Goal: Information Seeking & Learning: Find specific fact

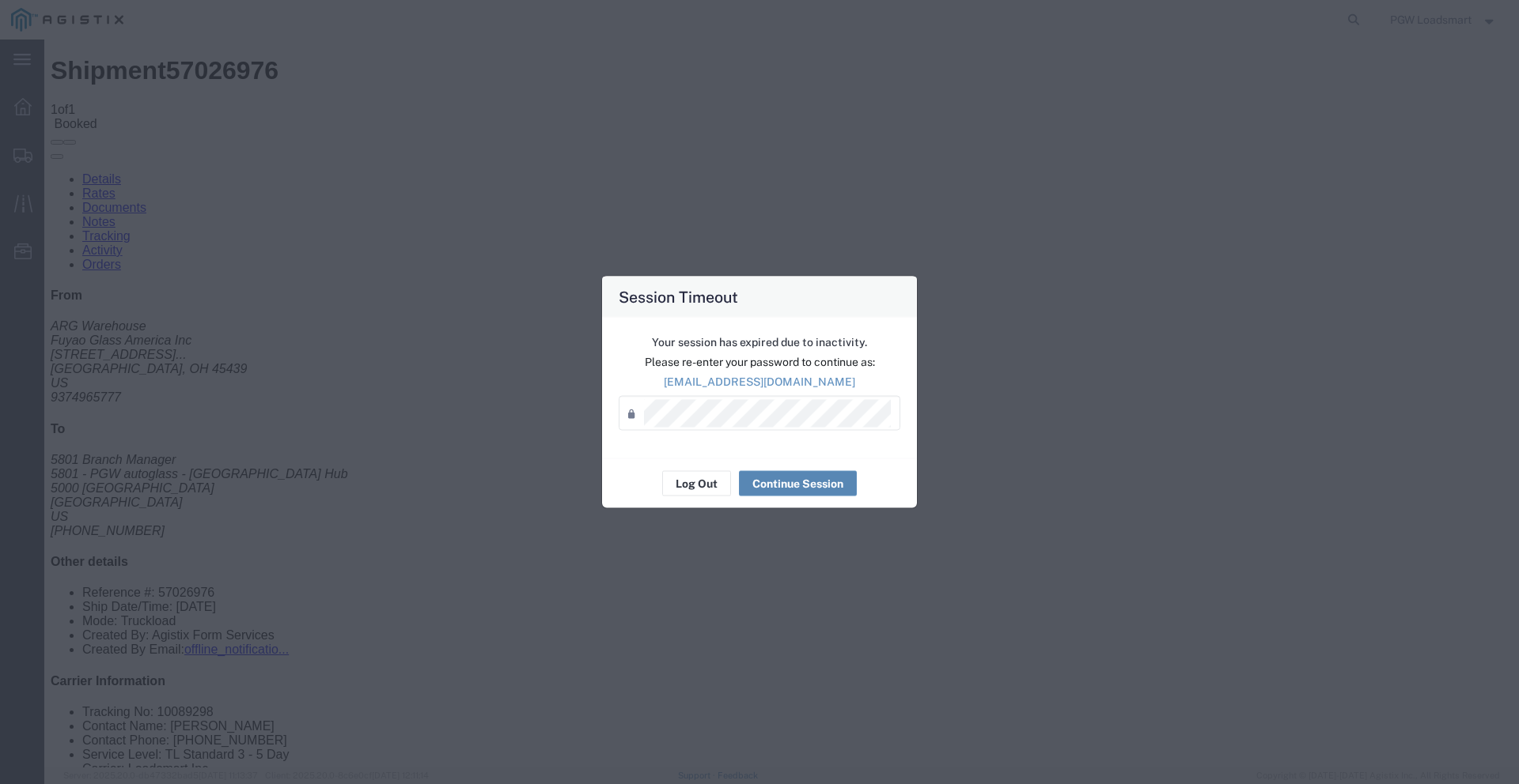
click at [769, 492] on button "Continue Session" at bounding box center [797, 483] width 118 height 25
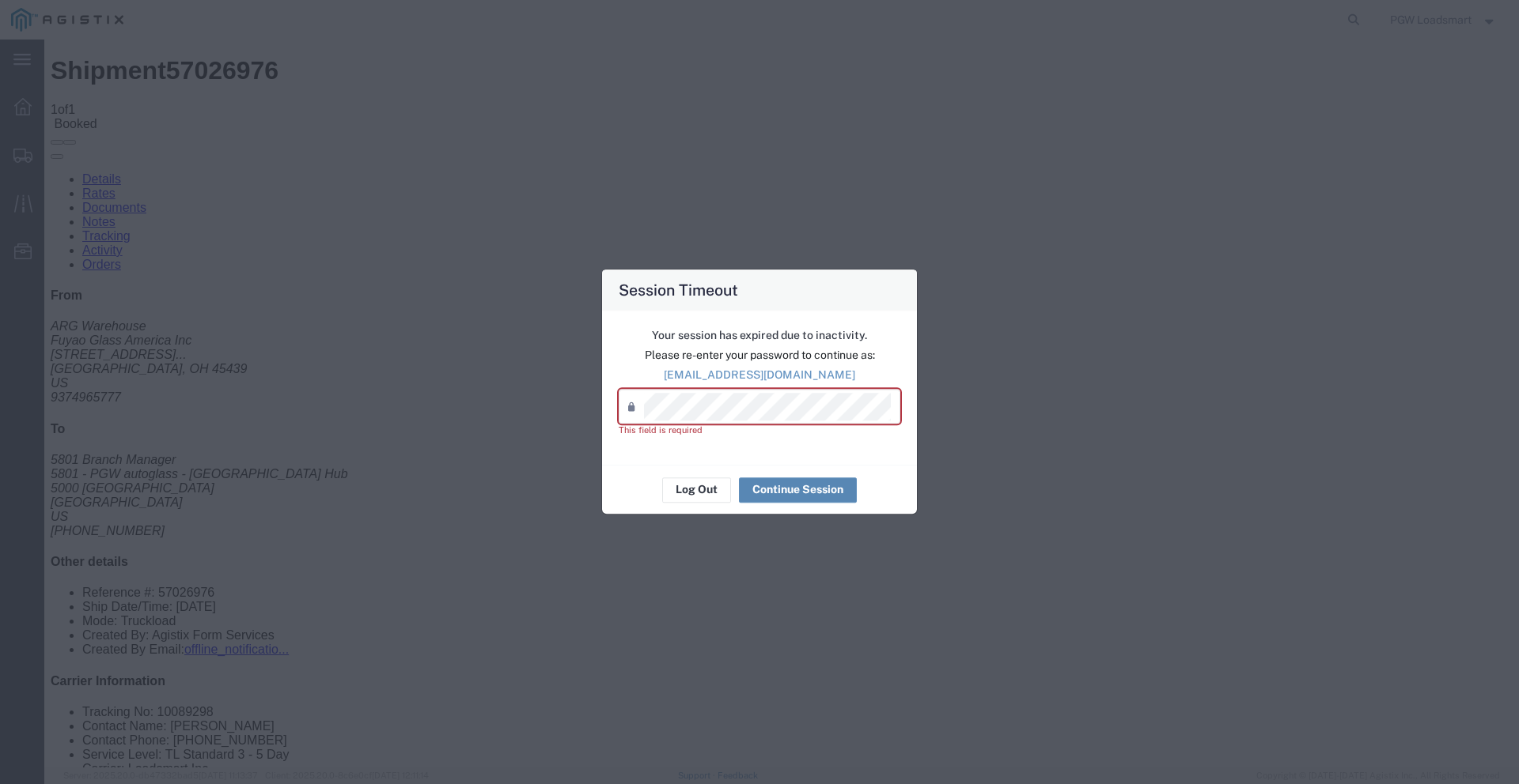
click at [782, 492] on button "Continue Session" at bounding box center [797, 490] width 118 height 25
click at [784, 484] on button "Continue Session" at bounding box center [797, 490] width 118 height 25
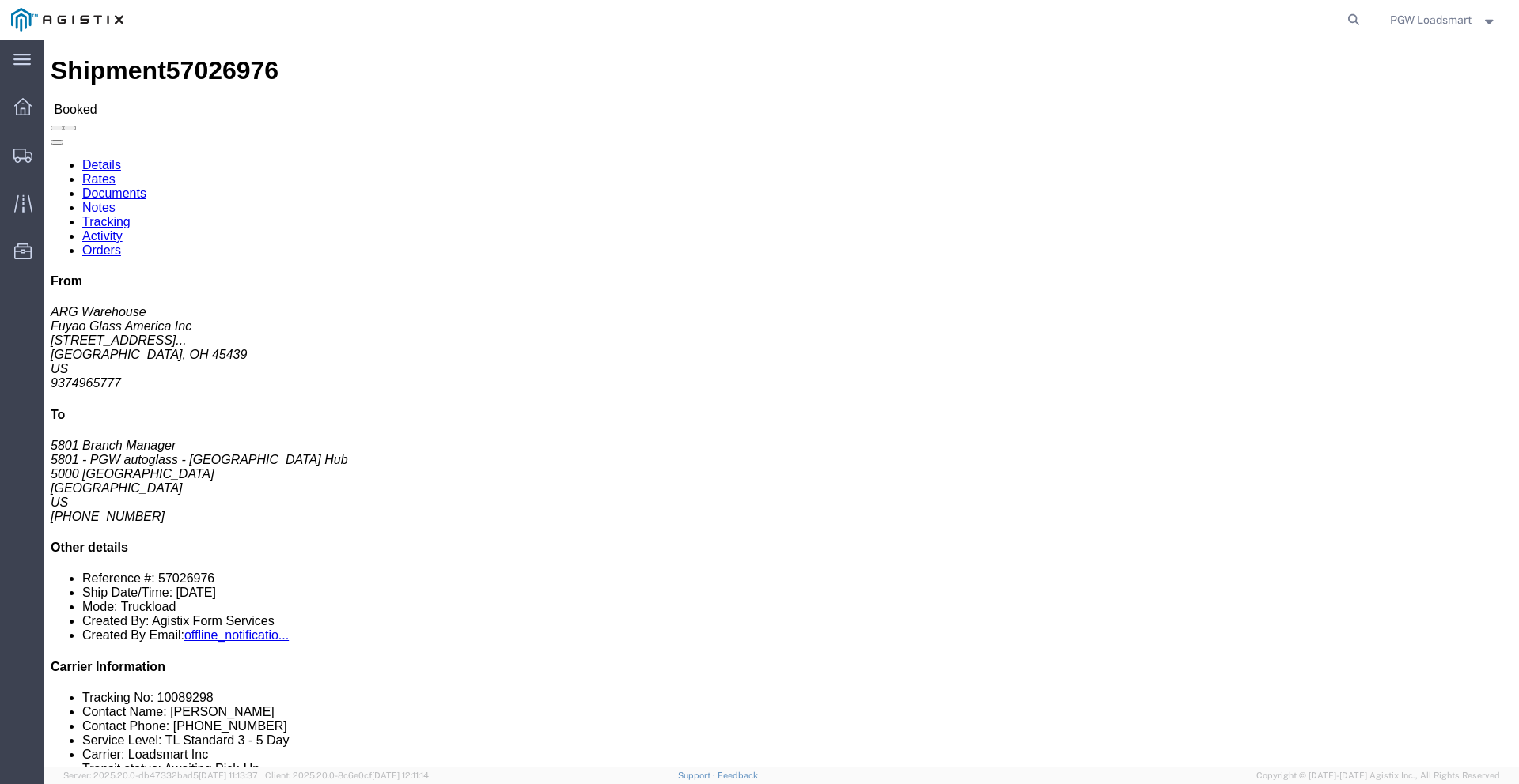
drag, startPoint x: 468, startPoint y: 250, endPoint x: 303, endPoint y: 252, distance: 165.0
click div "Ship To 5801 - PGW autoglass - Fort Worth Hub (5801 Branch Manager) 5801 5000 S…"
copy address "5801freight@pgwautoglass.com"
click b "57026976"
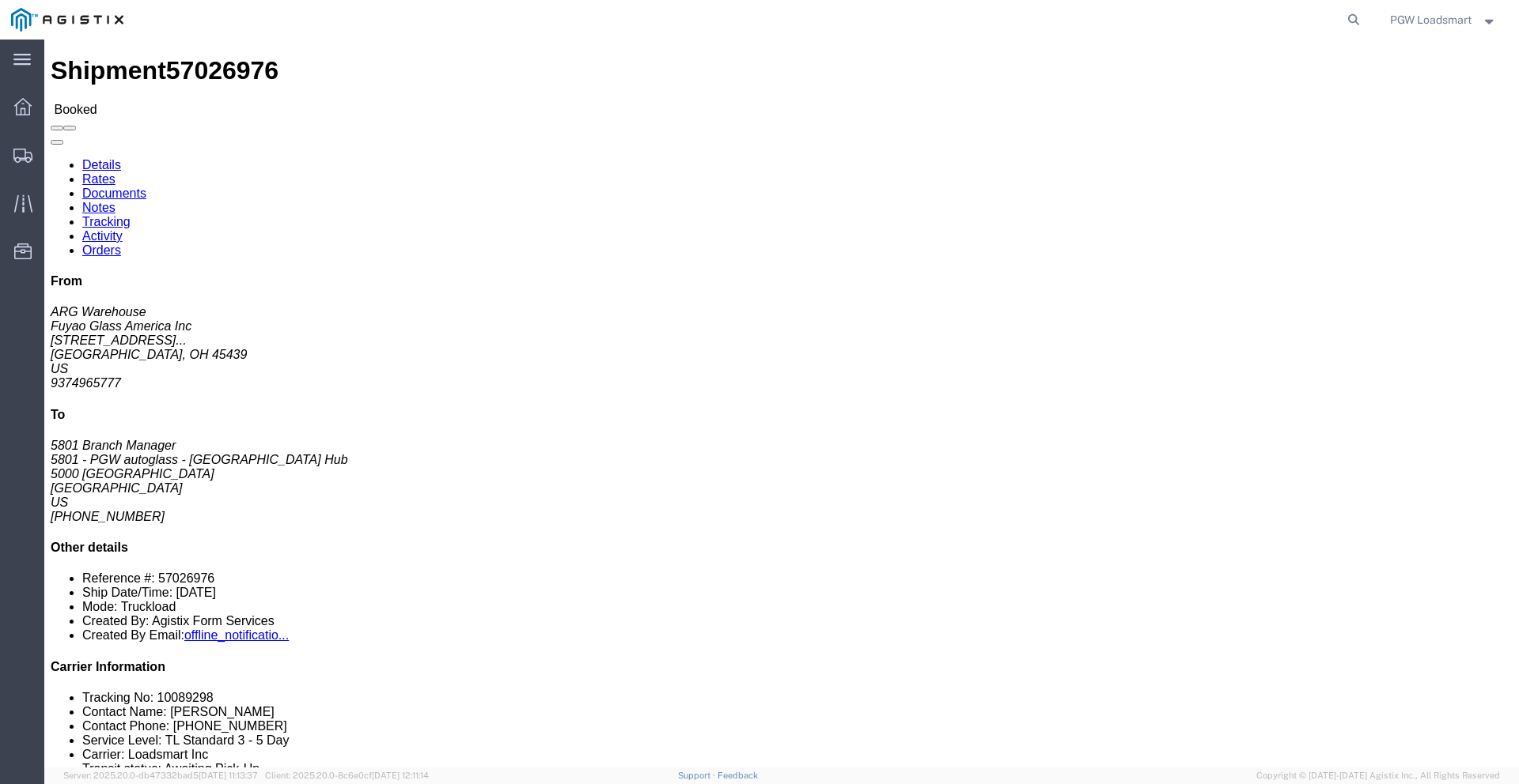
copy b "57026976"
click h4 "Routing & Vehicle Information"
